Goal: Navigation & Orientation: Find specific page/section

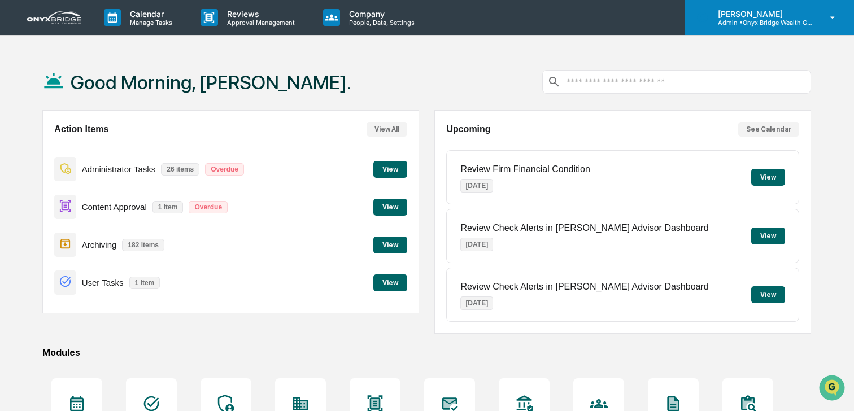
click at [818, 19] on div "[PERSON_NAME] Admin • Onyx Bridge Wealth Group LLC" at bounding box center [769, 17] width 169 height 35
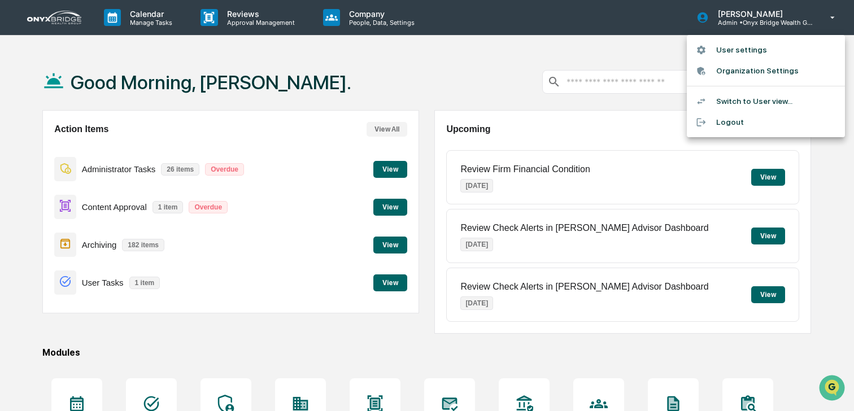
click at [749, 101] on li "Switch to User view..." at bounding box center [766, 101] width 158 height 21
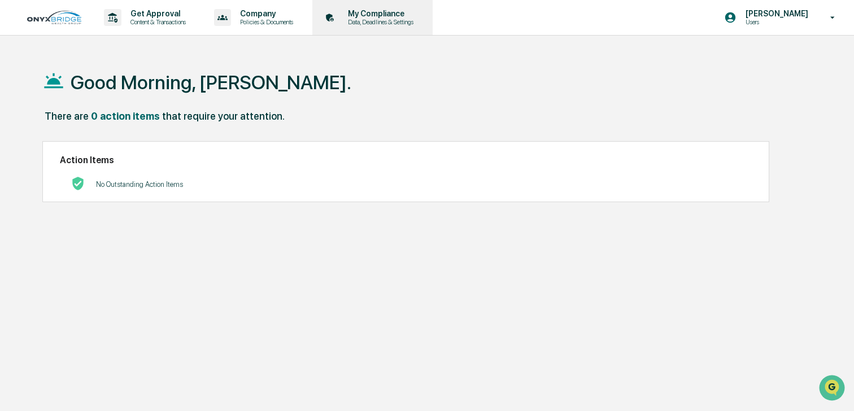
click at [396, 19] on p "Data, Deadlines & Settings" at bounding box center [379, 22] width 80 height 8
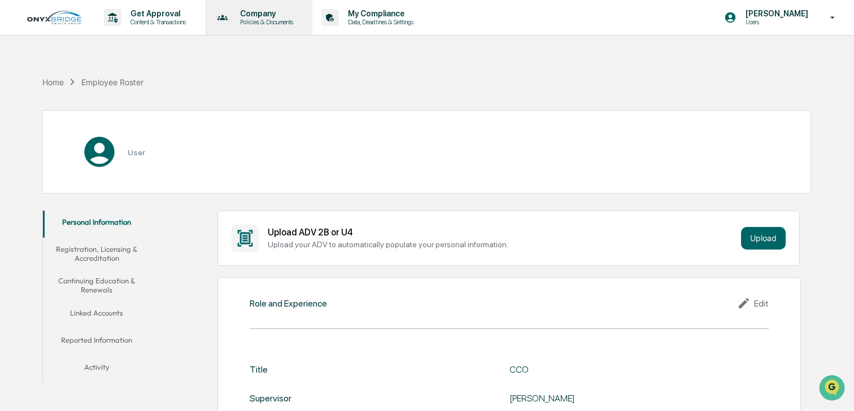
click at [285, 18] on p "Policies & Documents" at bounding box center [265, 22] width 68 height 8
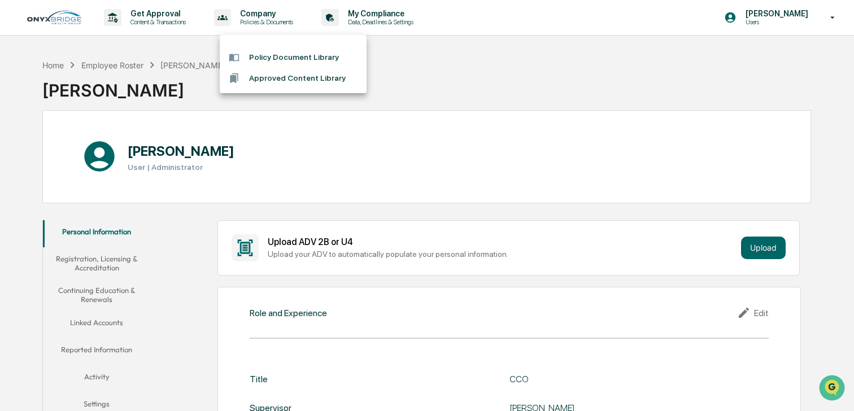
click at [407, 66] on div at bounding box center [427, 205] width 854 height 411
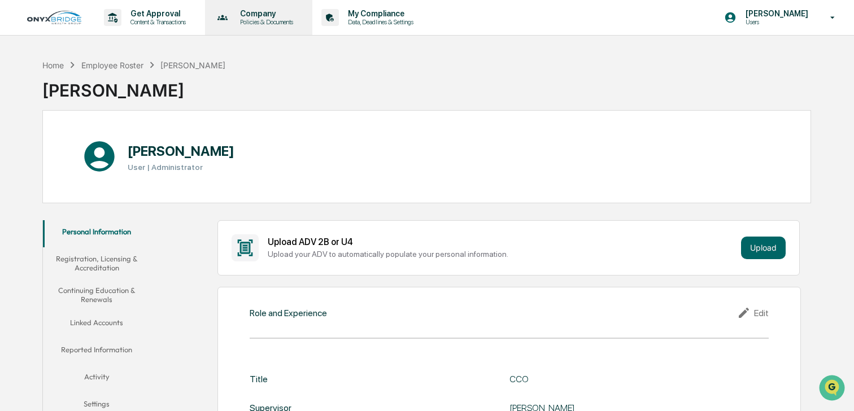
click at [306, 27] on div "Company Policies & Documents" at bounding box center [257, 17] width 97 height 35
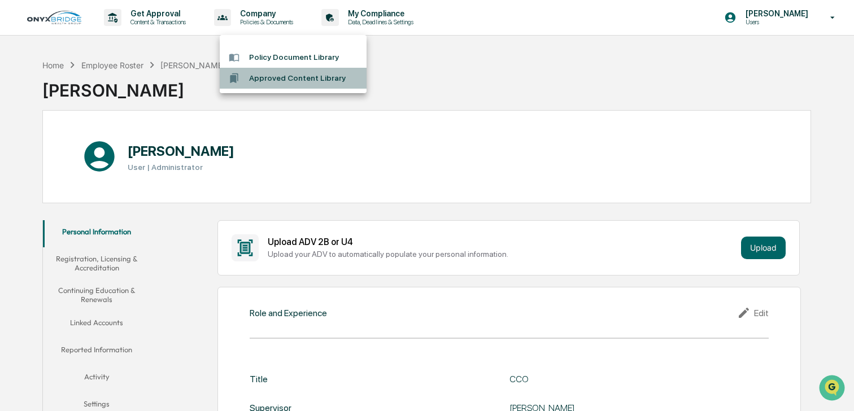
click at [299, 86] on li "Approved Content Library" at bounding box center [293, 78] width 147 height 21
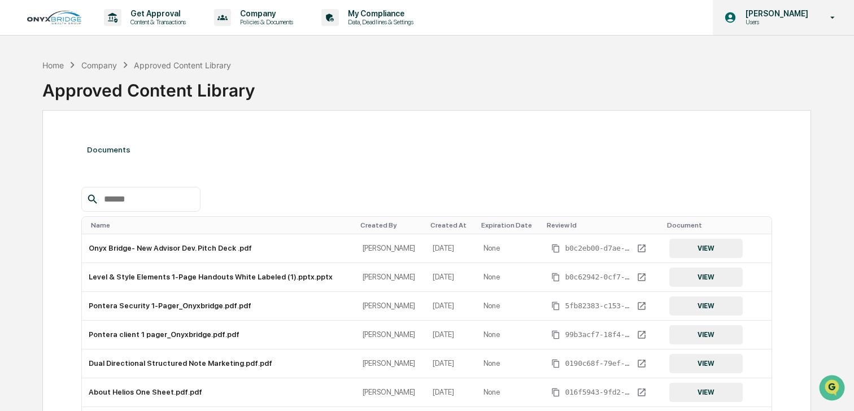
click at [823, 25] on div "[PERSON_NAME] Users" at bounding box center [783, 17] width 141 height 35
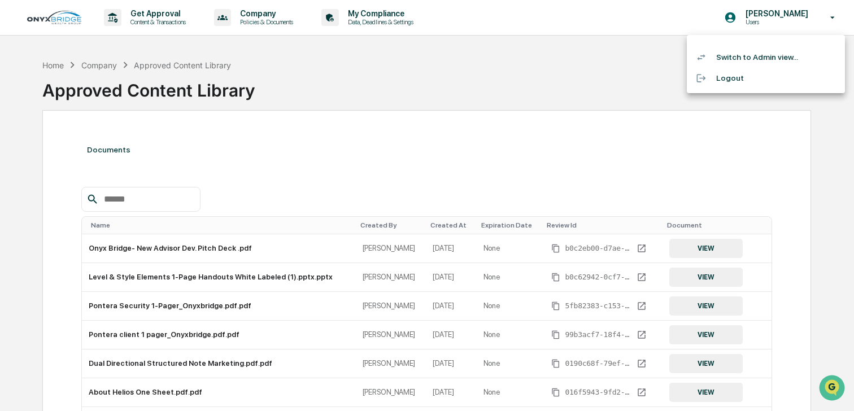
click at [770, 78] on li "Logout" at bounding box center [766, 78] width 158 height 21
